Goal: Task Accomplishment & Management: Complete application form

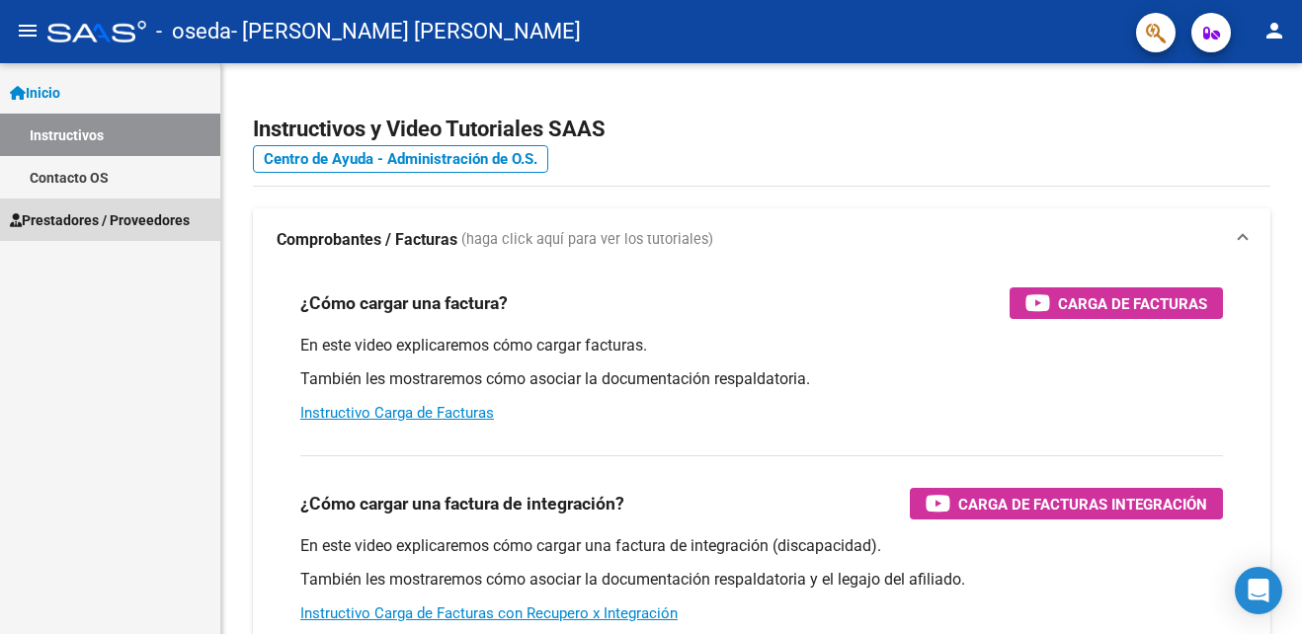
click at [161, 212] on span "Prestadores / Proveedores" at bounding box center [100, 220] width 180 height 22
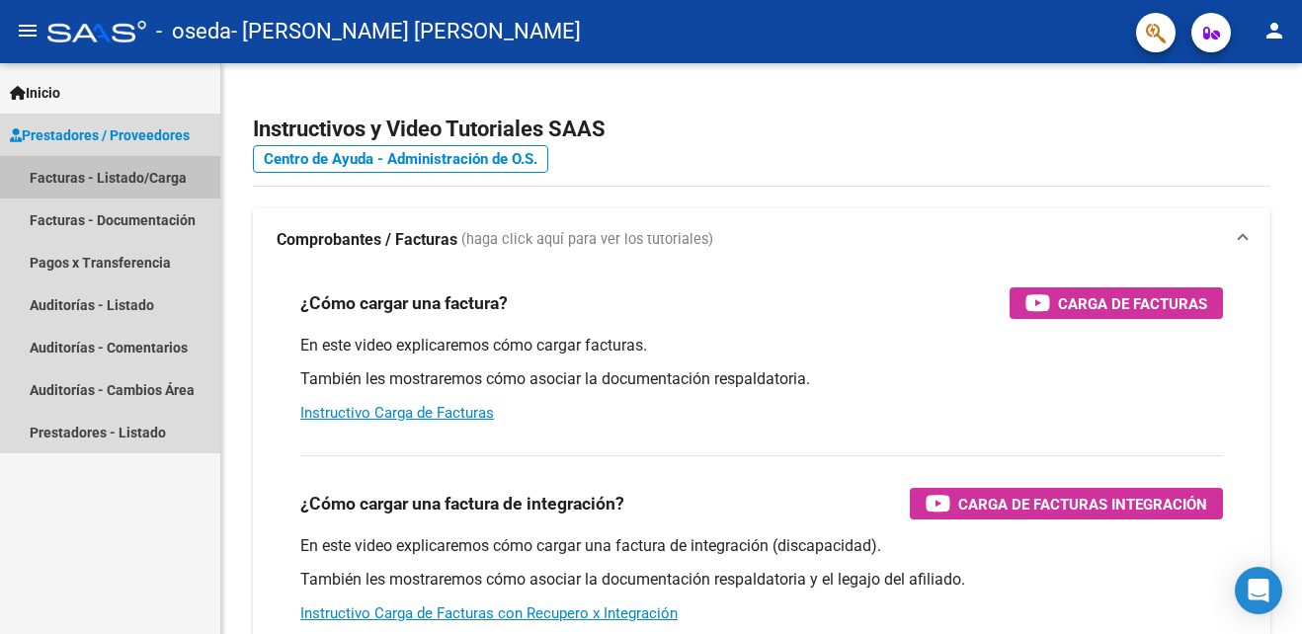
click at [163, 173] on link "Facturas - Listado/Carga" at bounding box center [110, 177] width 220 height 42
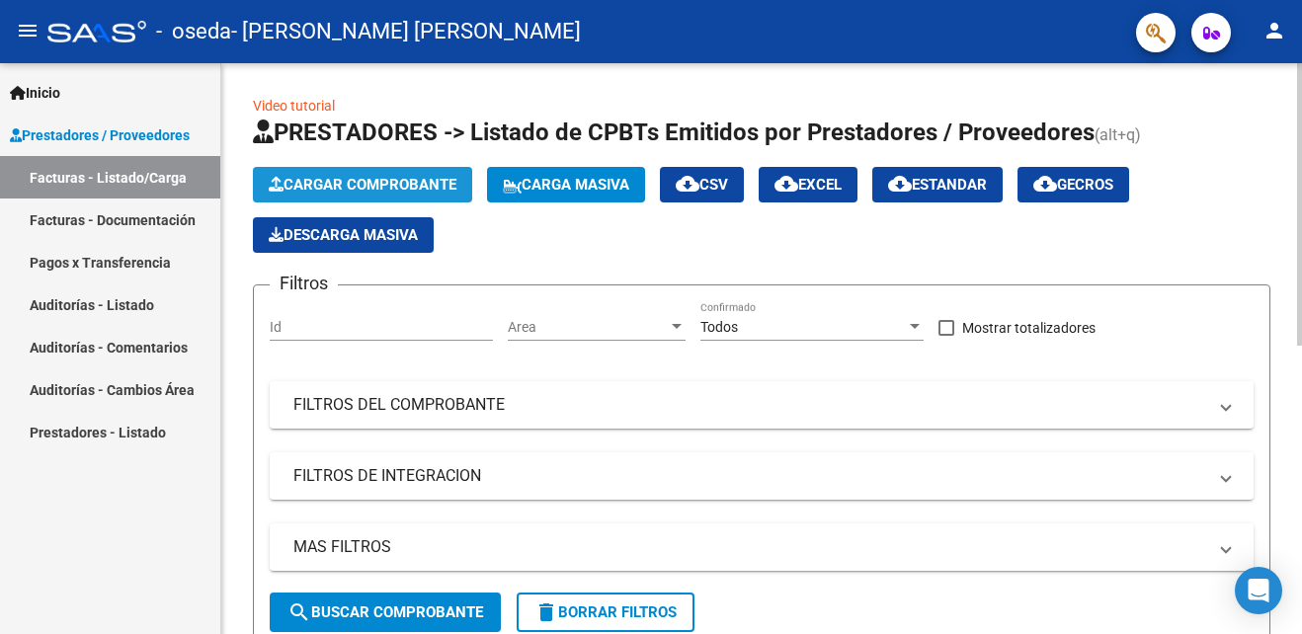
click at [393, 190] on span "Cargar Comprobante" at bounding box center [363, 185] width 188 height 18
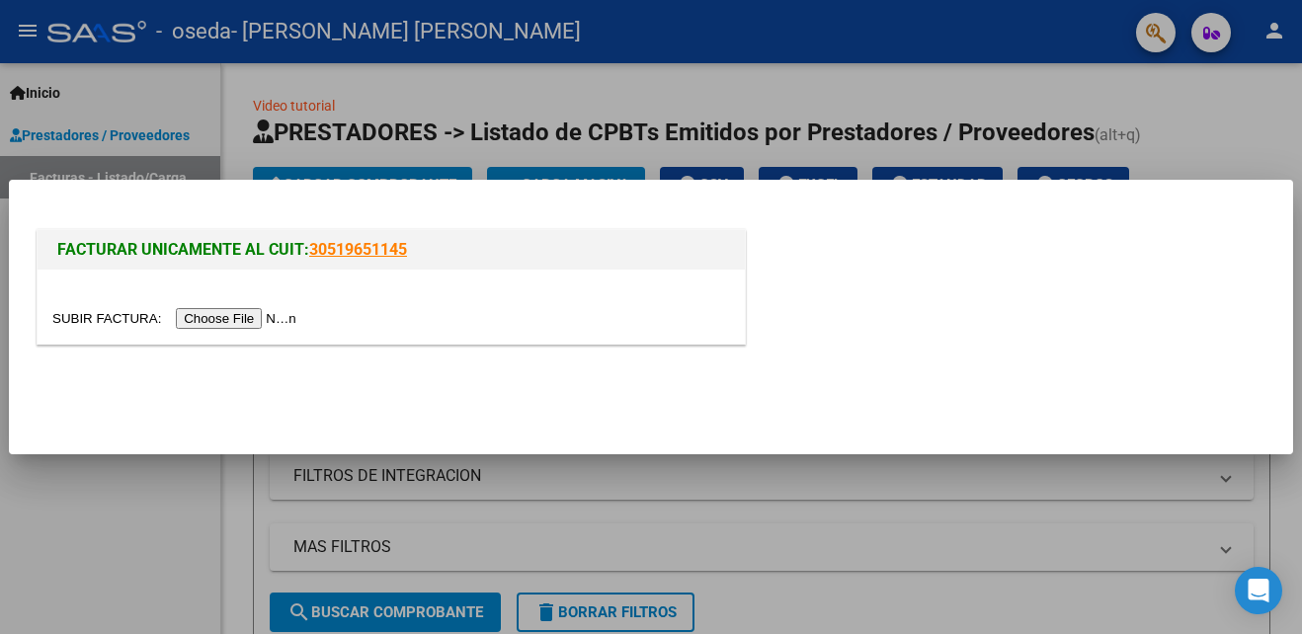
click at [234, 318] on input "file" at bounding box center [177, 318] width 250 height 21
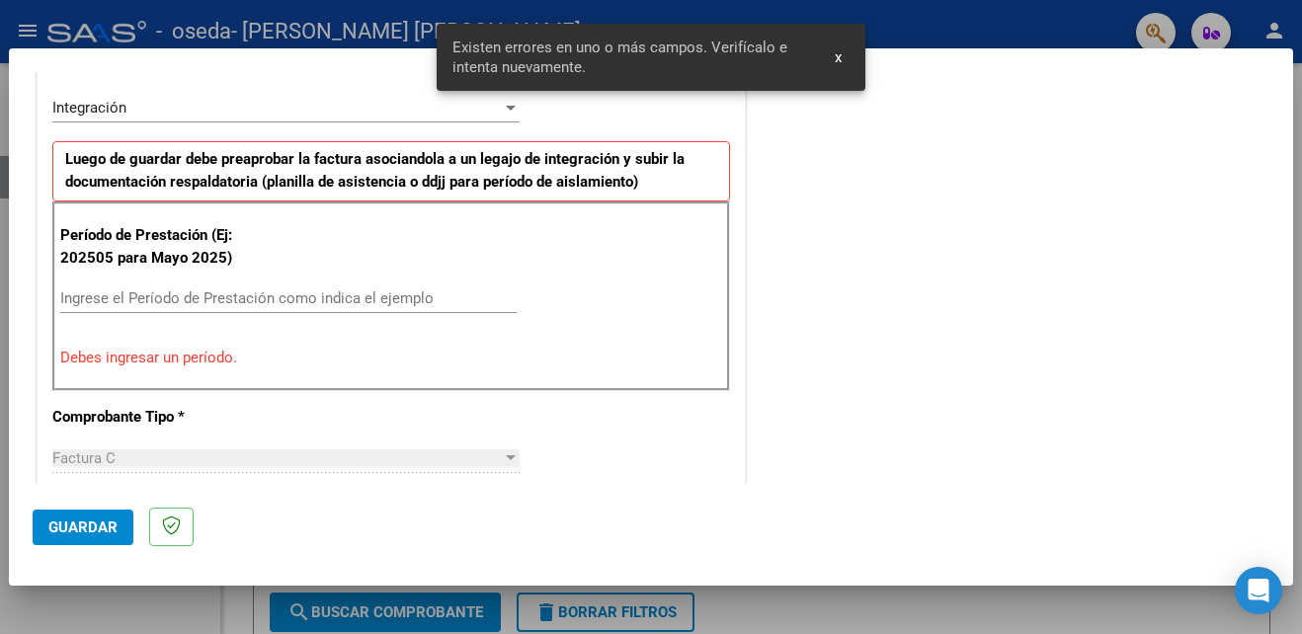
scroll to position [522, 0]
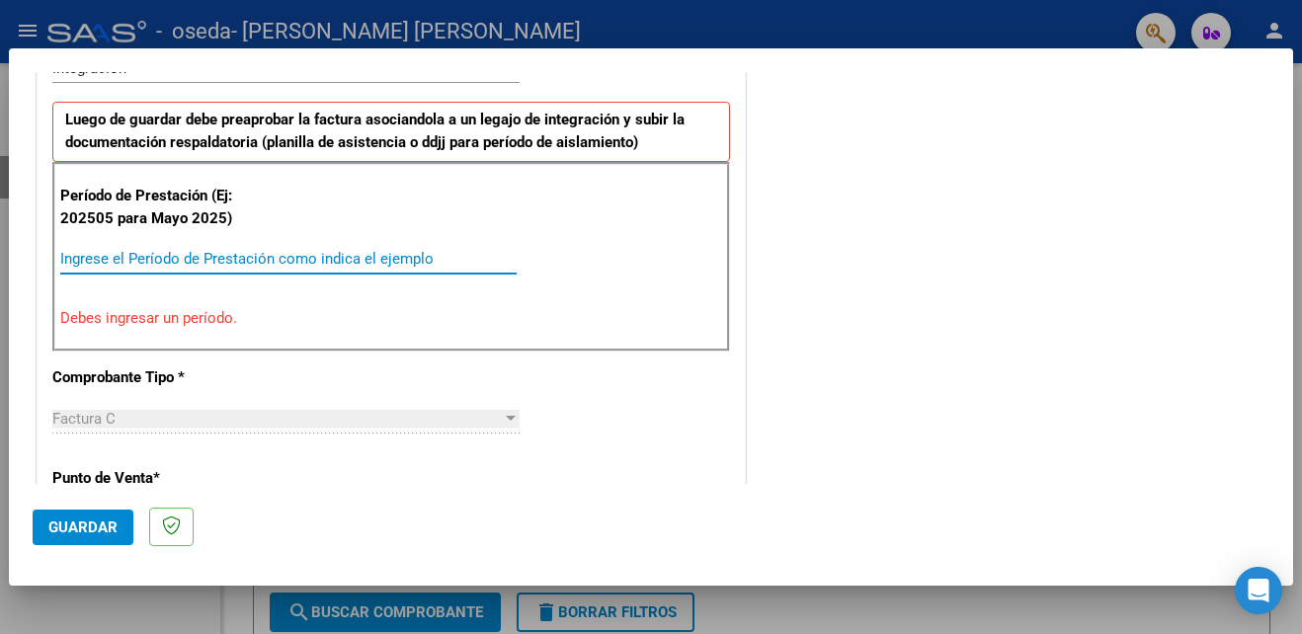
click at [325, 252] on input "Ingrese el Período de Prestación como indica el ejemplo" at bounding box center [288, 259] width 456 height 18
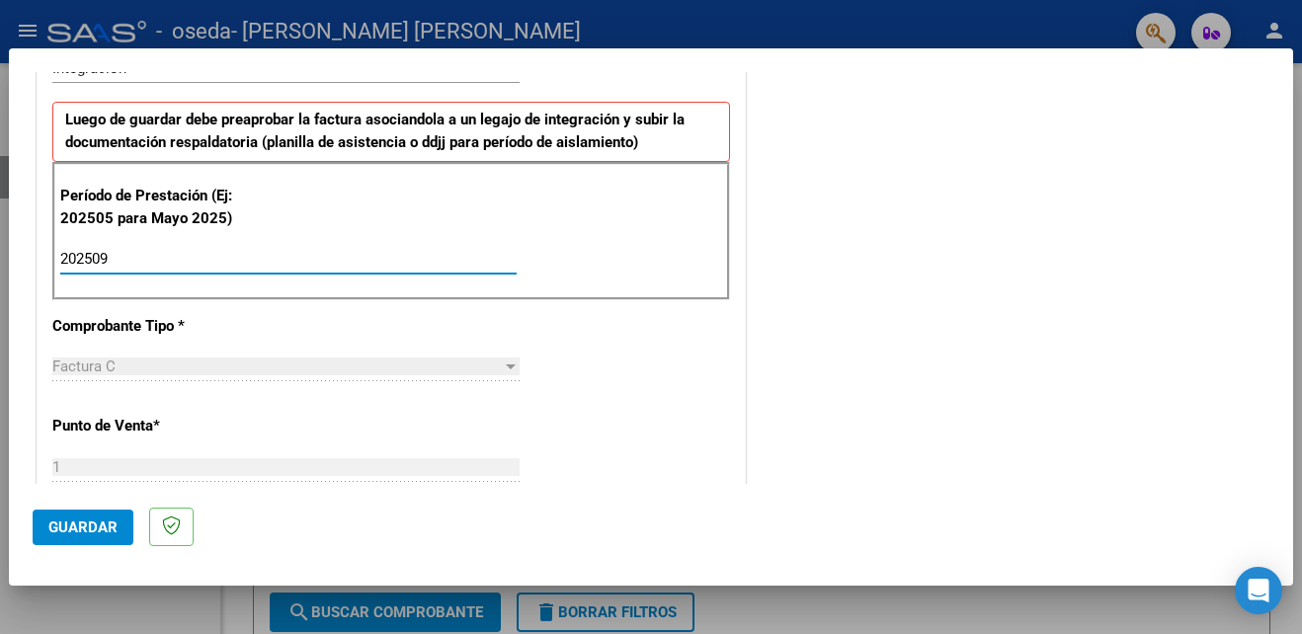
type input "202509"
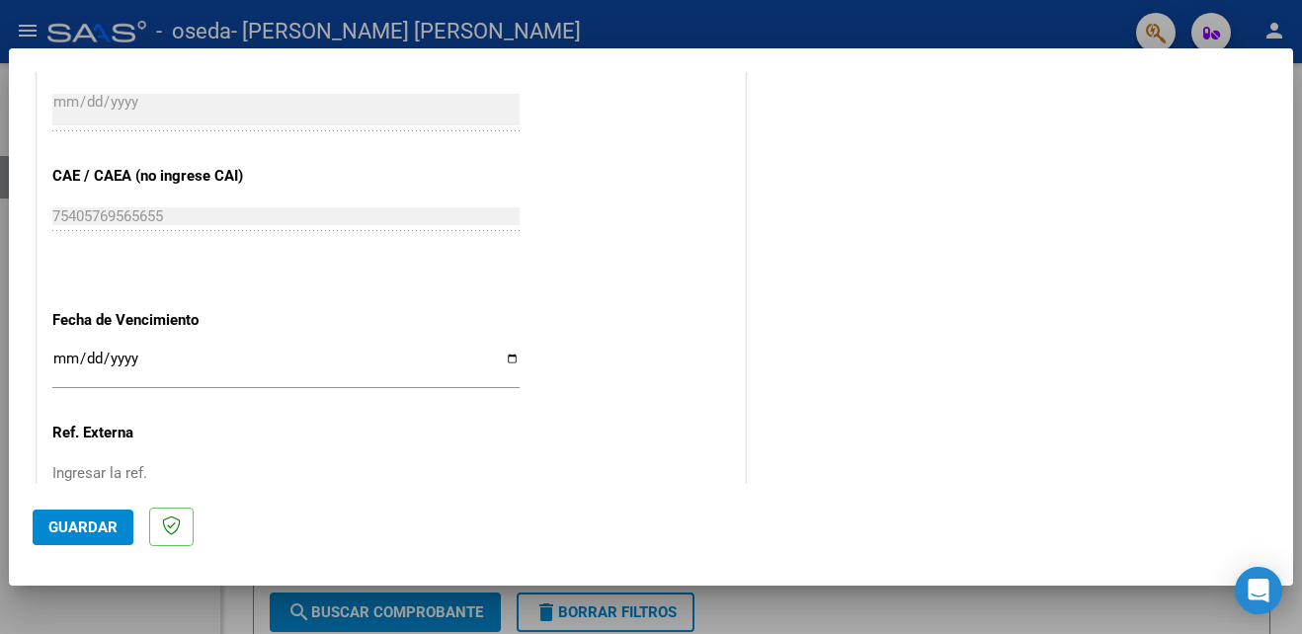
scroll to position [1192, 0]
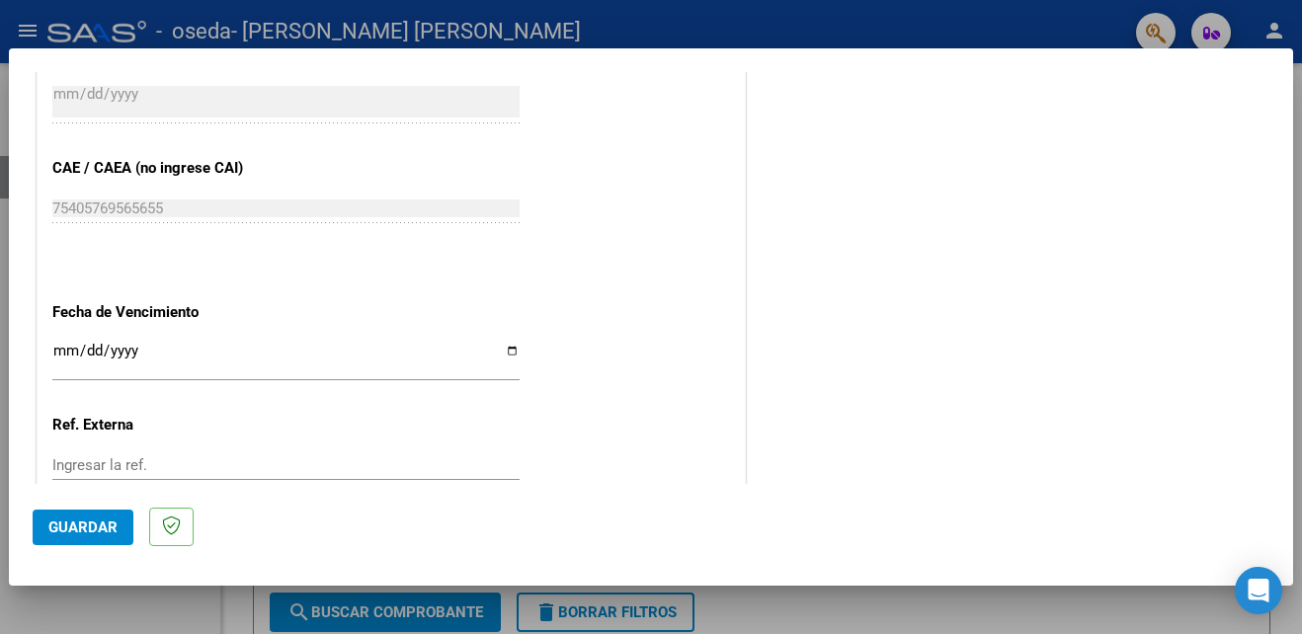
click at [511, 339] on div "Ingresar la fecha" at bounding box center [285, 359] width 467 height 42
click at [507, 352] on input "Ingresar la fecha" at bounding box center [285, 359] width 467 height 32
type input "[DATE]"
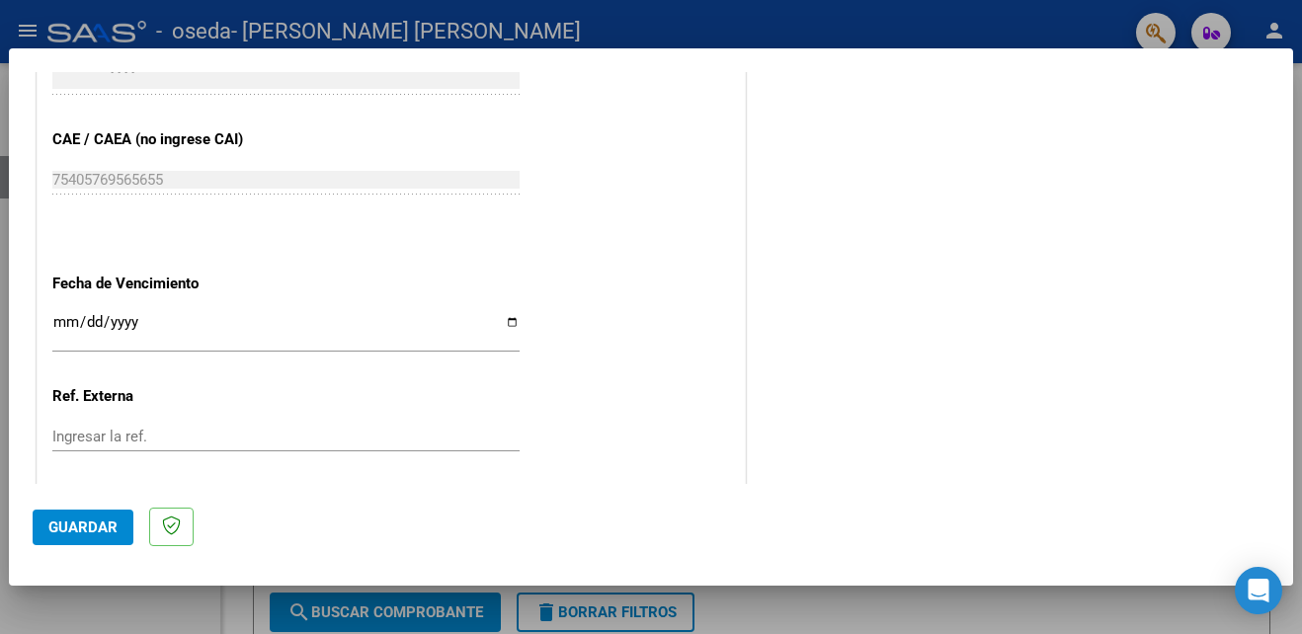
scroll to position [1327, 0]
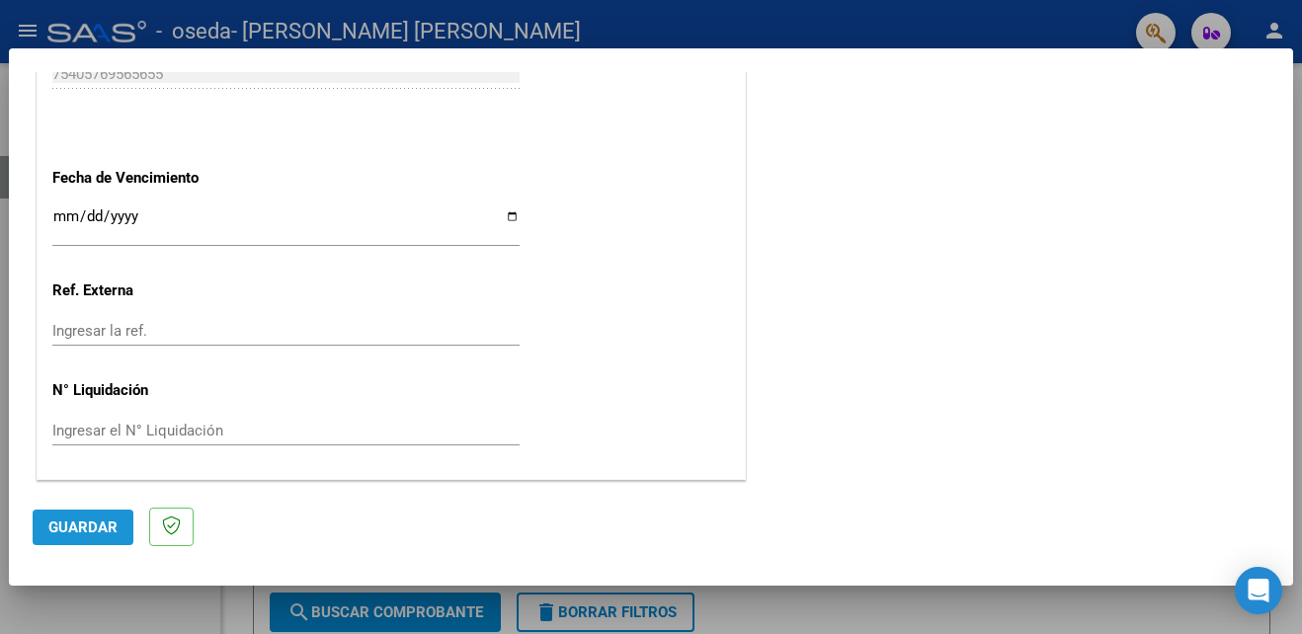
click at [84, 534] on span "Guardar" at bounding box center [82, 528] width 69 height 18
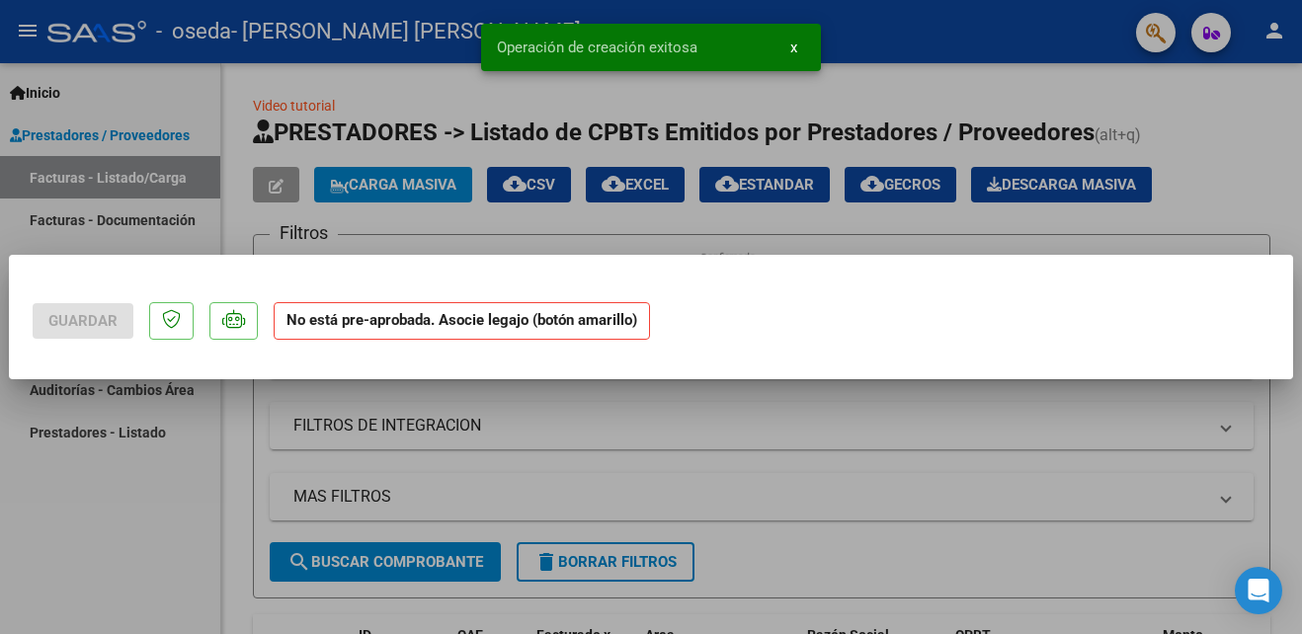
scroll to position [0, 0]
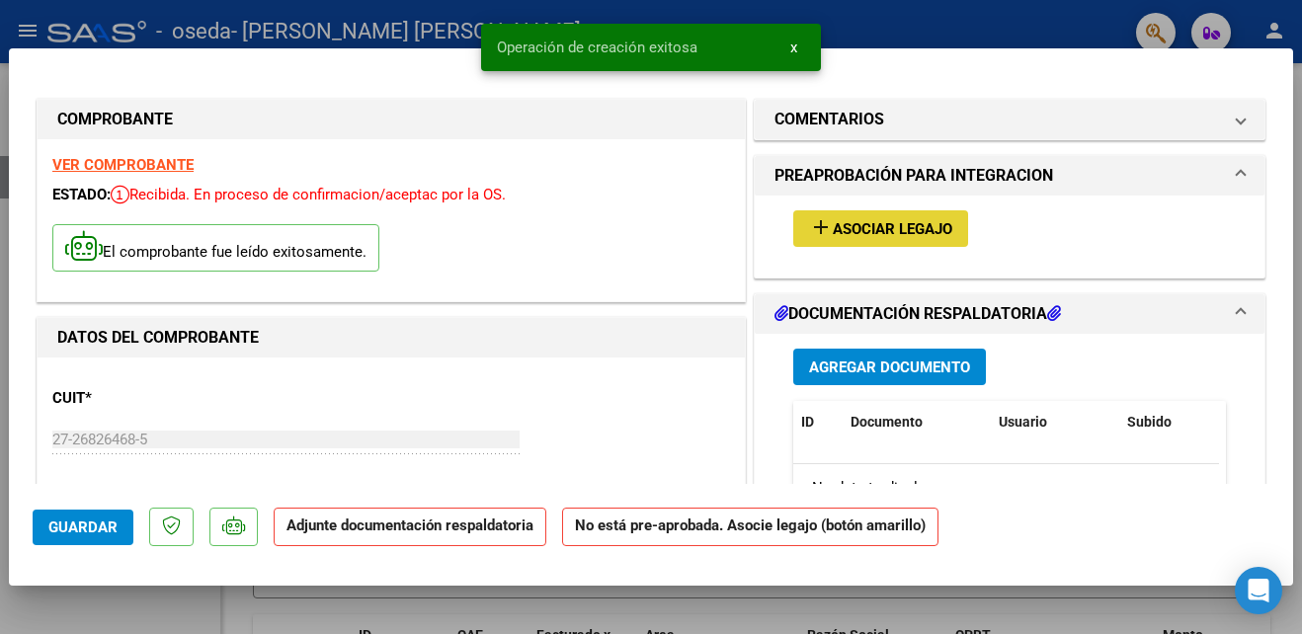
click at [813, 230] on mat-icon "add" at bounding box center [821, 227] width 24 height 24
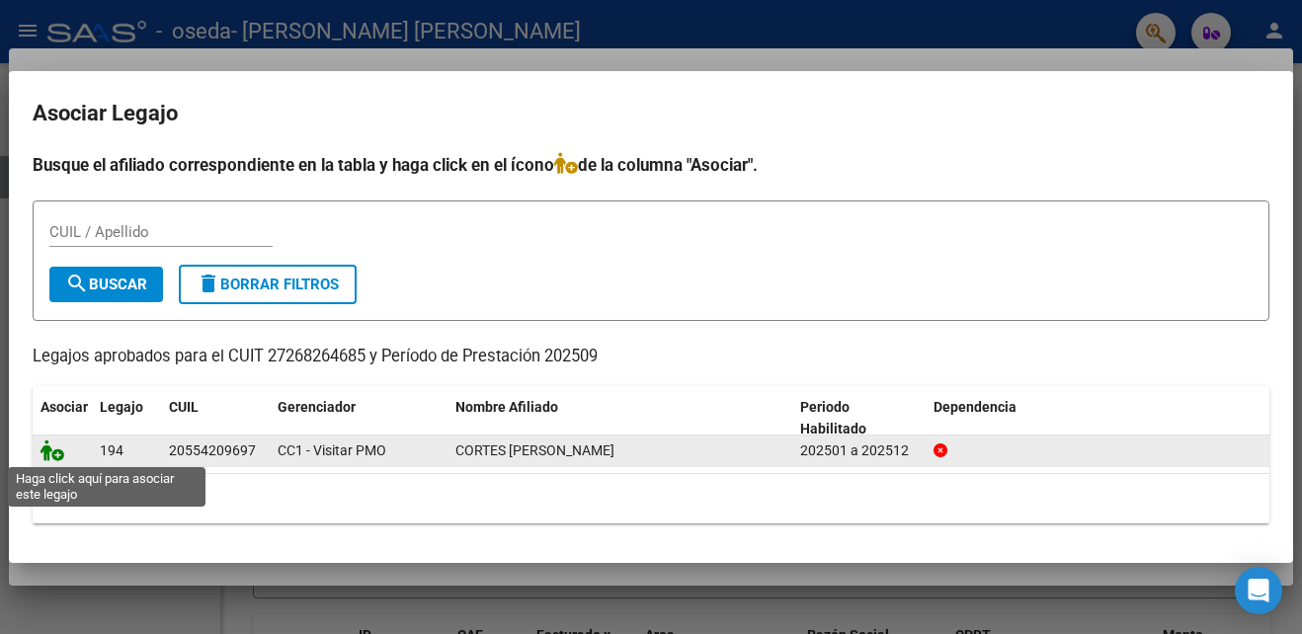
click at [50, 448] on icon at bounding box center [52, 451] width 24 height 22
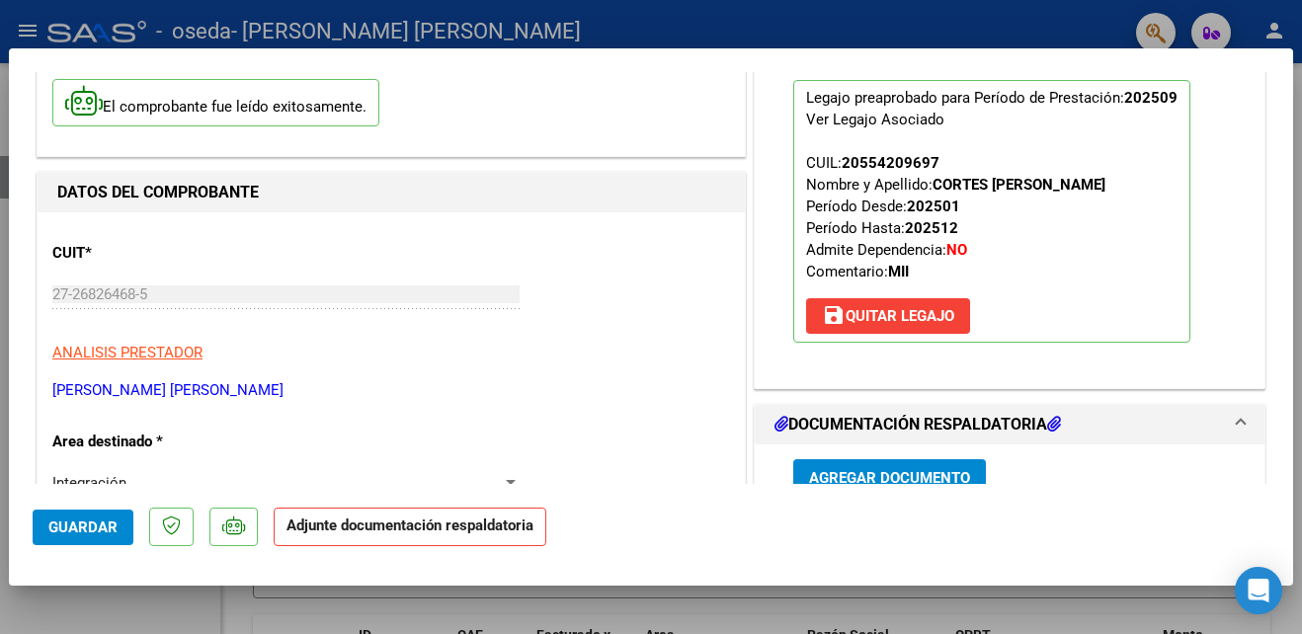
scroll to position [290, 0]
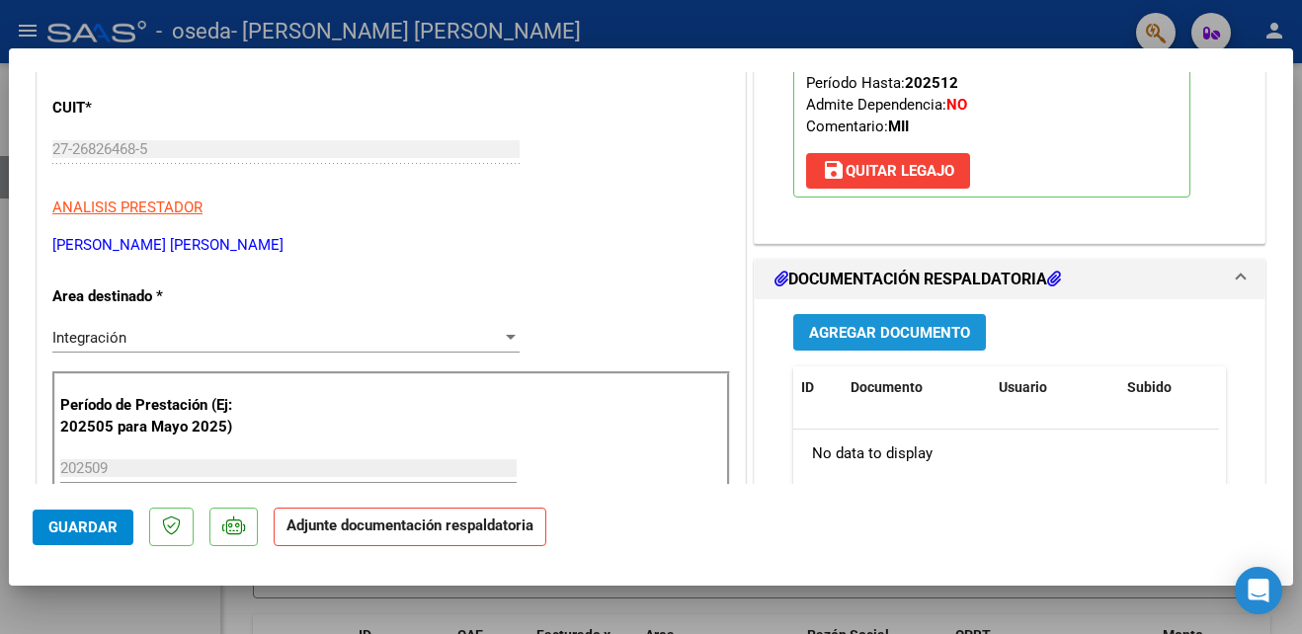
click at [928, 340] on span "Agregar Documento" at bounding box center [889, 333] width 161 height 18
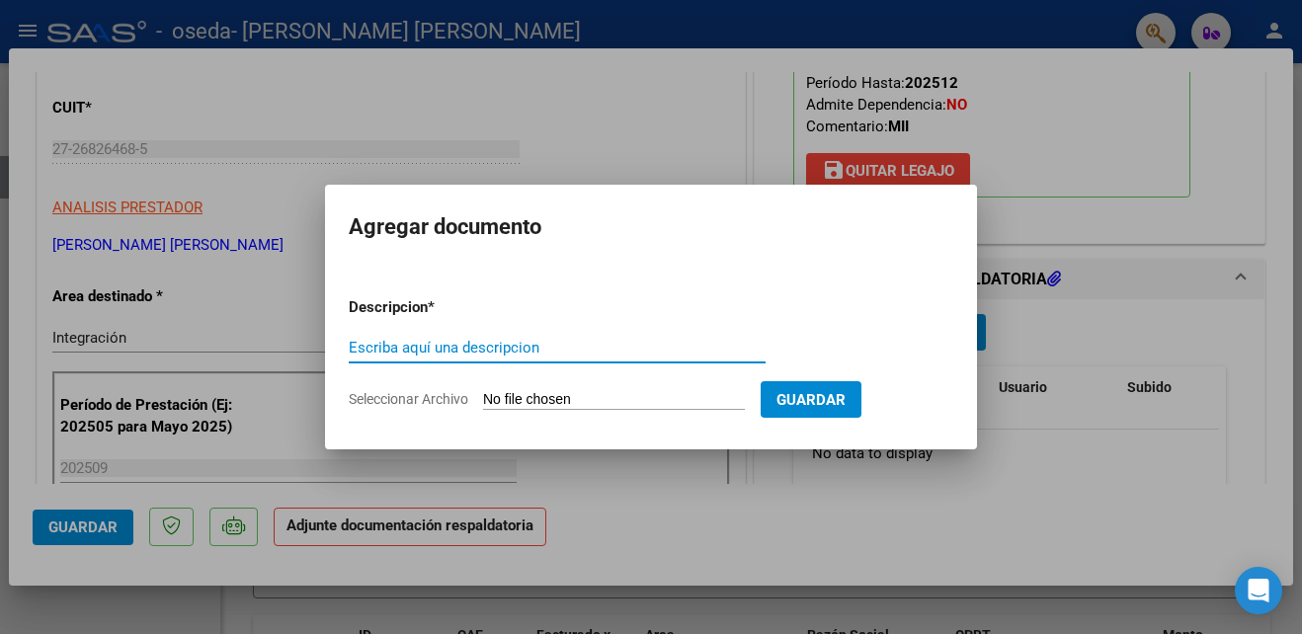
click at [633, 341] on input "Escriba aquí una descripcion" at bounding box center [557, 348] width 417 height 18
type input "ASISTENCIA MENSUAL"
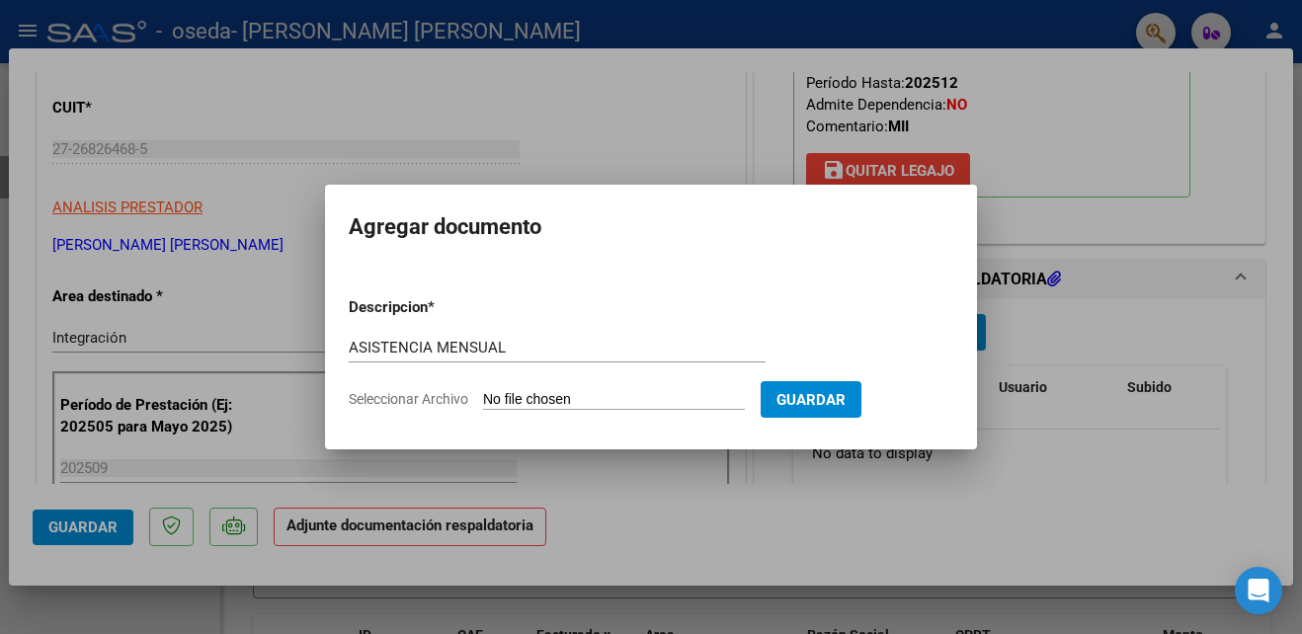
click at [519, 405] on input "Seleccionar Archivo" at bounding box center [614, 400] width 262 height 19
type input "C:\fakepath\ASIST [PERSON_NAME] SEPT.pdf"
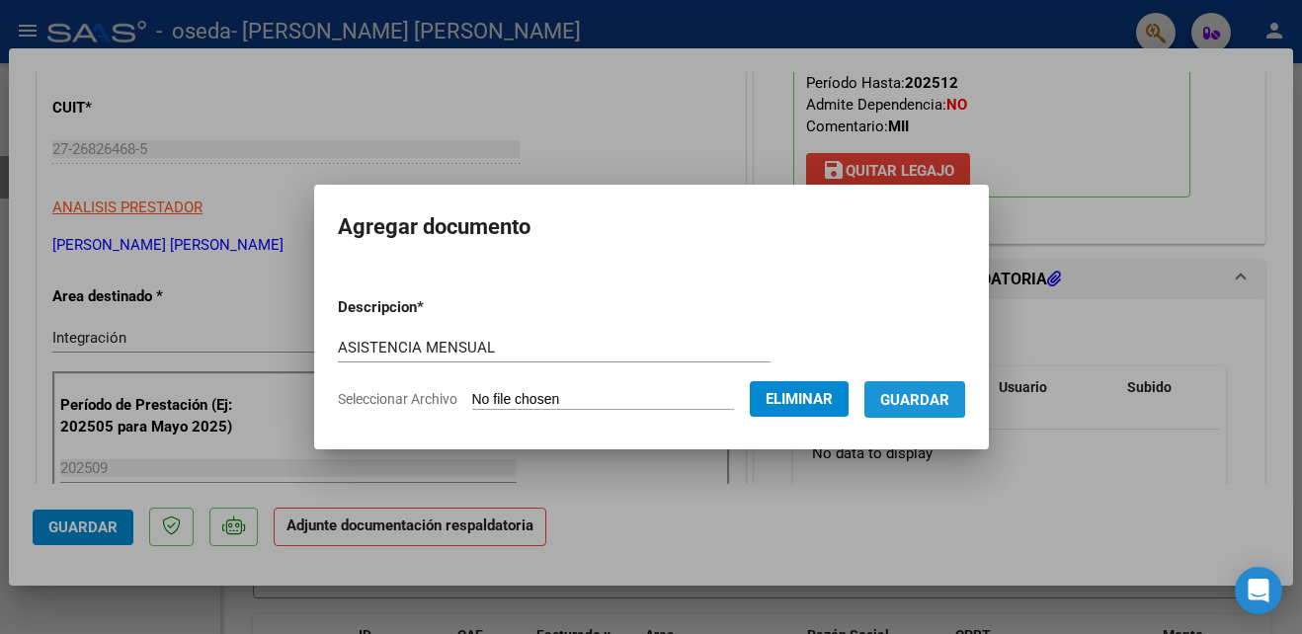
click at [900, 395] on span "Guardar" at bounding box center [914, 400] width 69 height 18
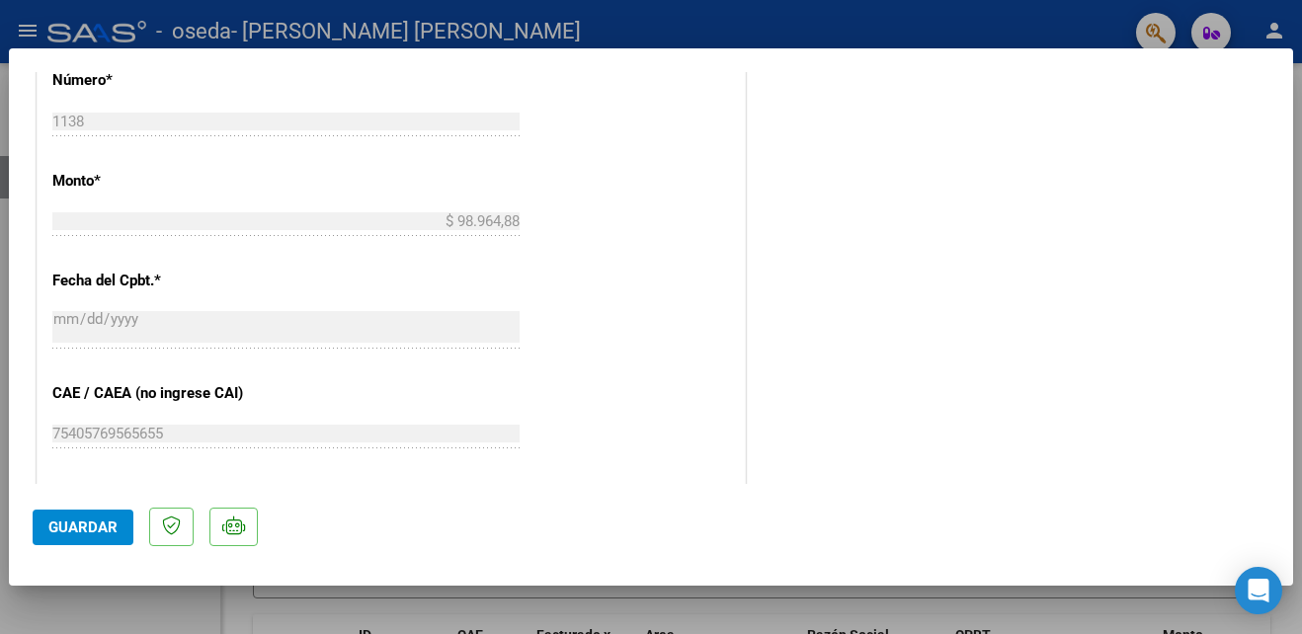
scroll to position [0, 0]
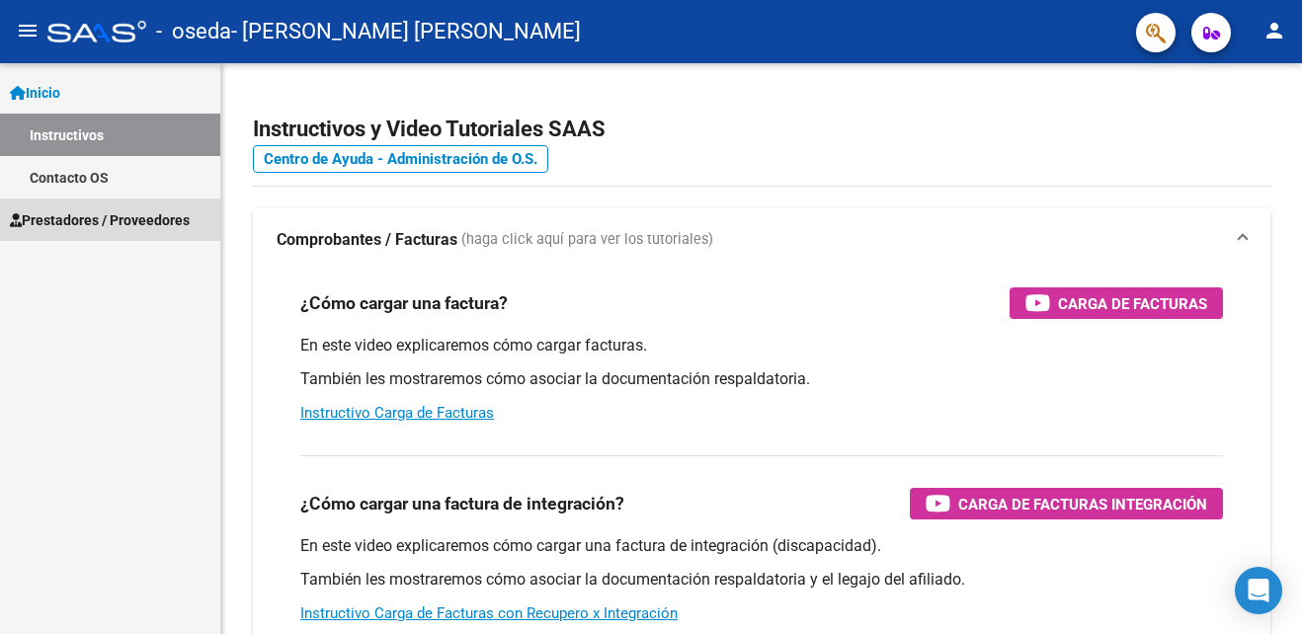
click at [151, 220] on span "Prestadores / Proveedores" at bounding box center [100, 220] width 180 height 22
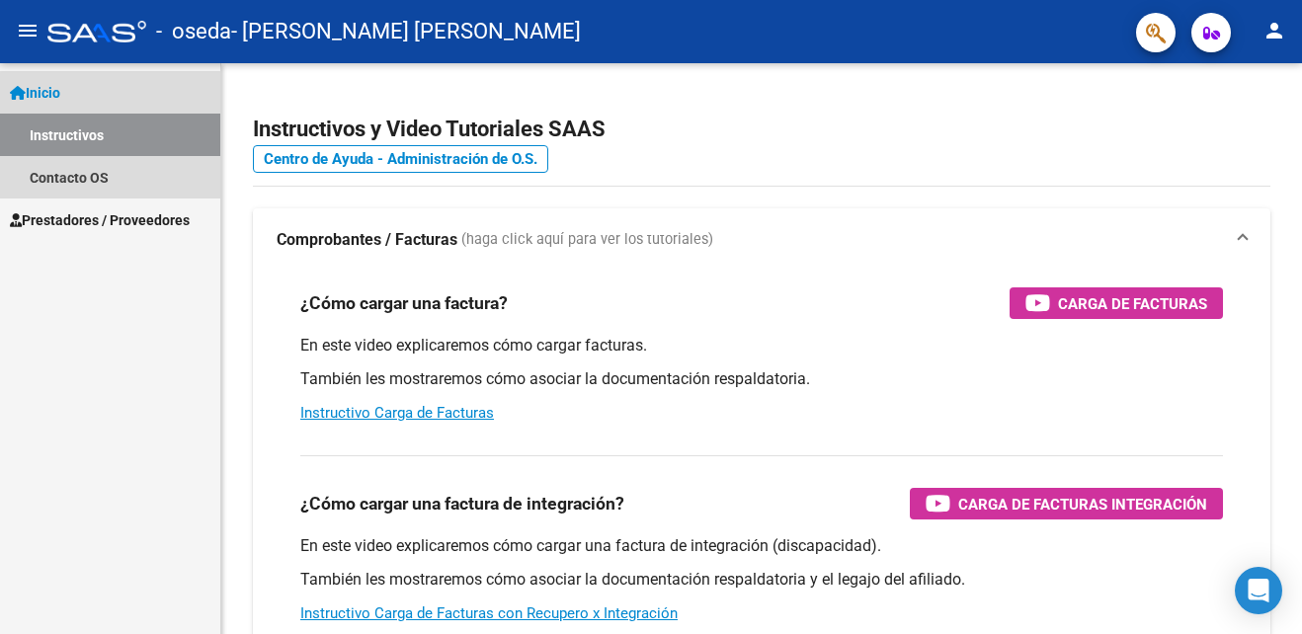
click at [121, 139] on link "Instructivos" at bounding box center [110, 135] width 220 height 42
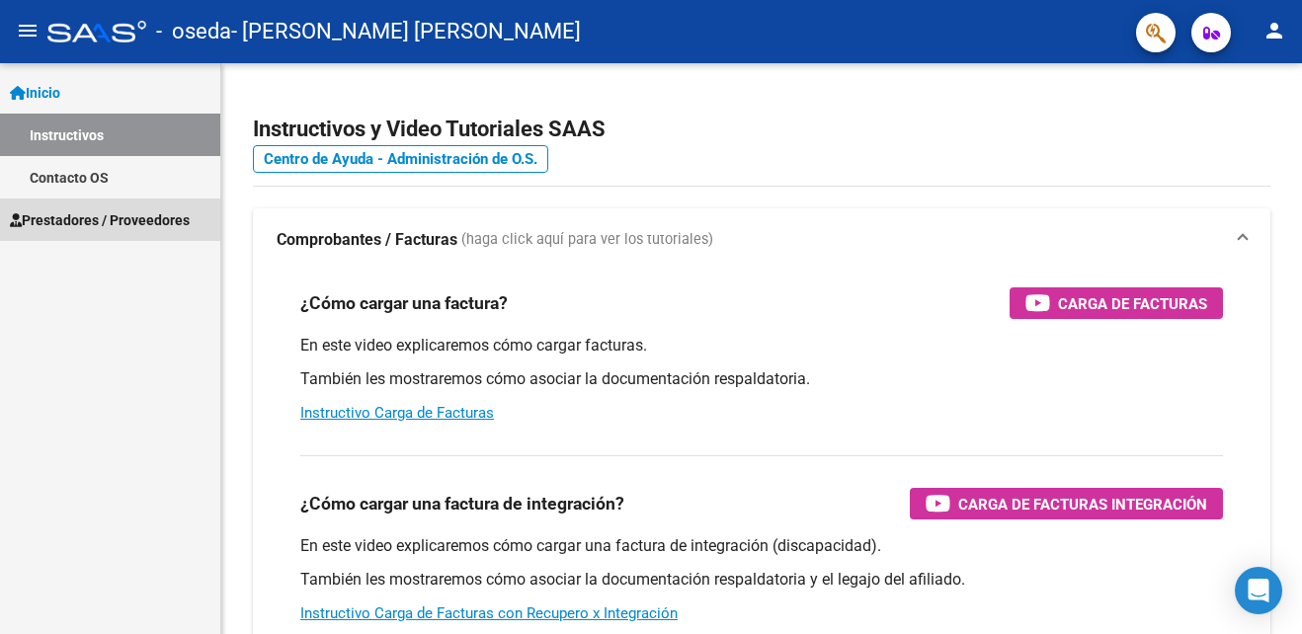
click at [90, 213] on span "Prestadores / Proveedores" at bounding box center [100, 220] width 180 height 22
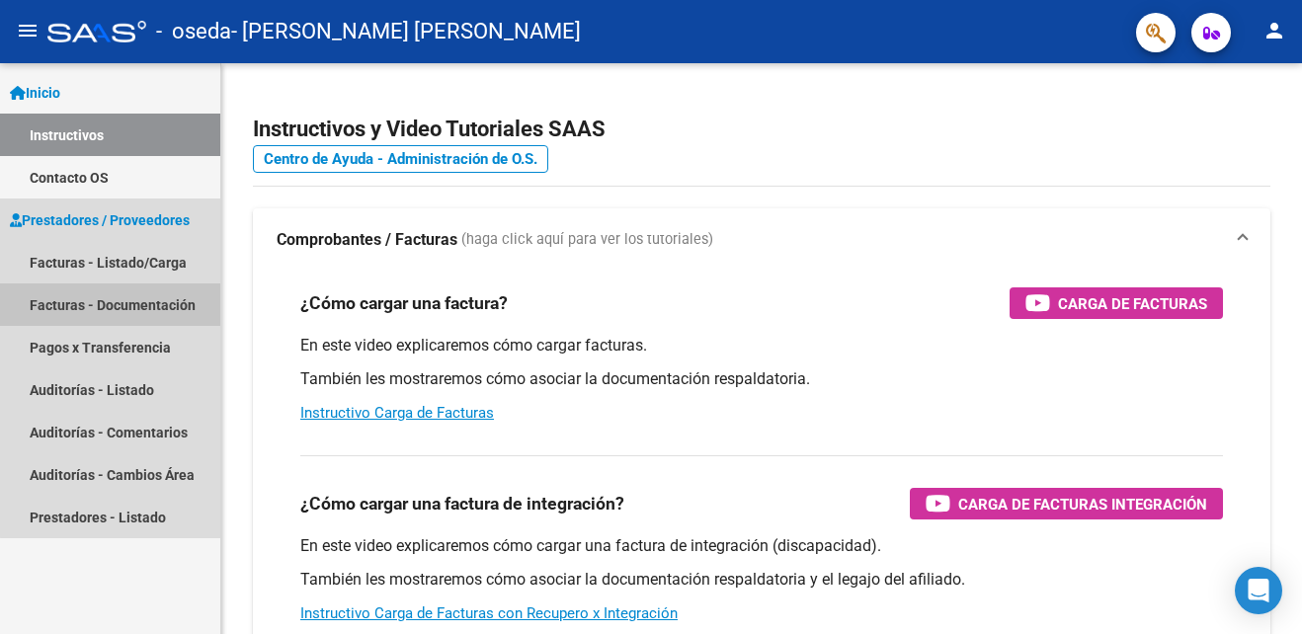
click at [128, 294] on link "Facturas - Documentación" at bounding box center [110, 304] width 220 height 42
